Goal: Task Accomplishment & Management: Use online tool/utility

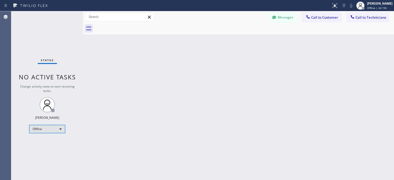
click at [48, 131] on div "Offline" at bounding box center [47, 129] width 36 height 8
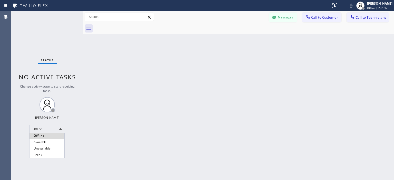
drag, startPoint x: 50, startPoint y: 143, endPoint x: 63, endPoint y: 53, distance: 91.2
click at [50, 144] on li "Available" at bounding box center [46, 142] width 35 height 6
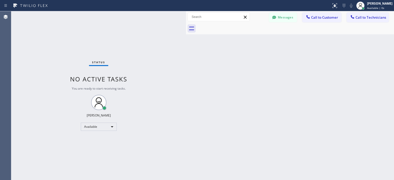
drag, startPoint x: 83, startPoint y: 33, endPoint x: 185, endPoint y: 35, distance: 102.8
click at [186, 35] on div at bounding box center [186, 95] width 0 height 169
click at [391, 55] on div "Back to Dashboard Change Sender ID Customers Technicians AA [PERSON_NAME] [DATE…" at bounding box center [290, 95] width 208 height 169
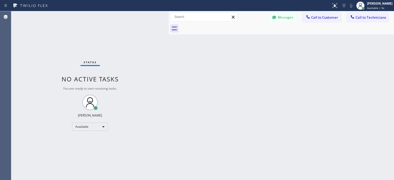
drag, startPoint x: 185, startPoint y: 35, endPoint x: 168, endPoint y: 40, distance: 18.4
click at [169, 40] on div at bounding box center [169, 95] width 0 height 169
